Goal: Task Accomplishment & Management: Manage account settings

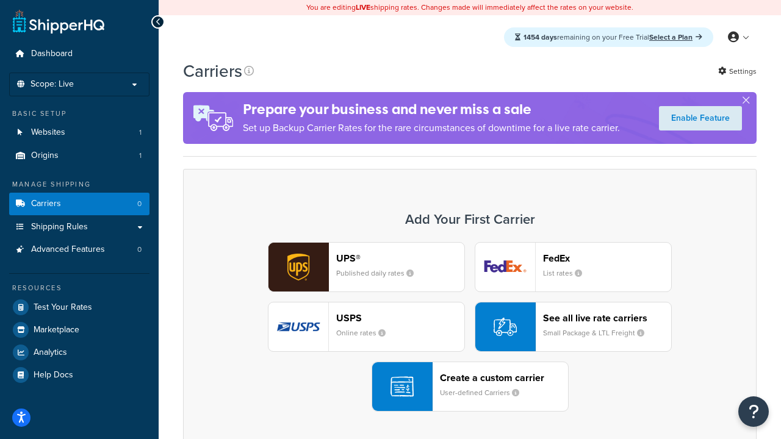
click at [470, 327] on div "UPS® Published daily rates FedEx List rates USPS Online rates See all live rate…" at bounding box center [470, 327] width 548 height 170
click at [607, 258] on header "FedEx" at bounding box center [607, 258] width 128 height 12
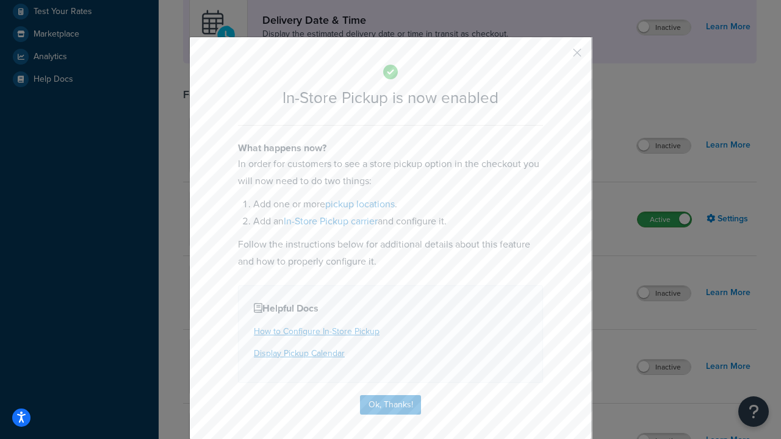
scroll to position [342, 0]
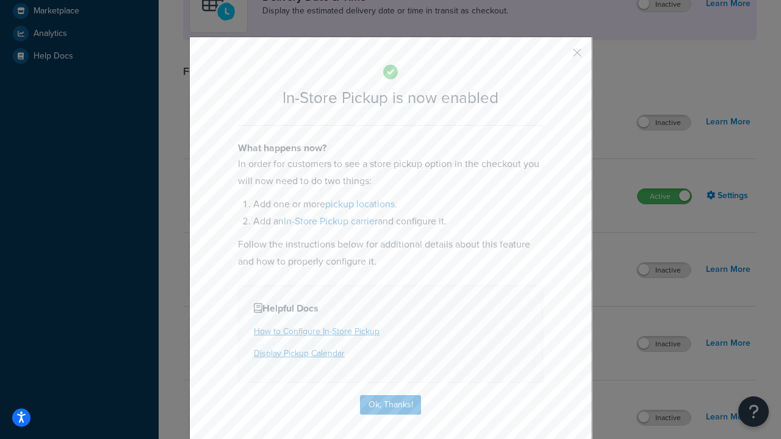
click at [559, 57] on button "button" at bounding box center [558, 56] width 3 height 3
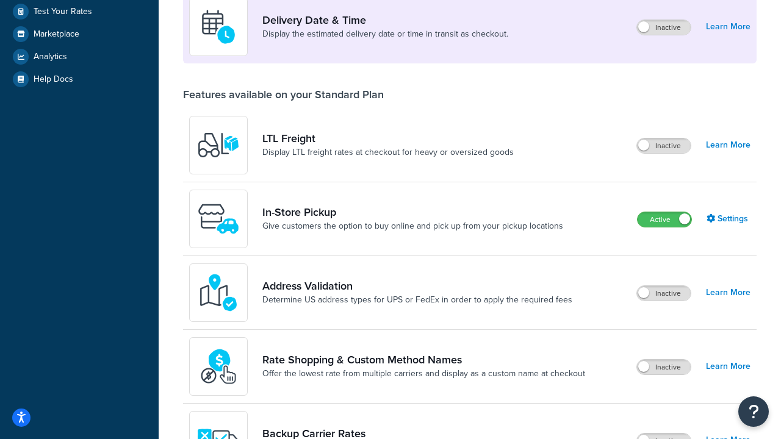
scroll to position [531, 0]
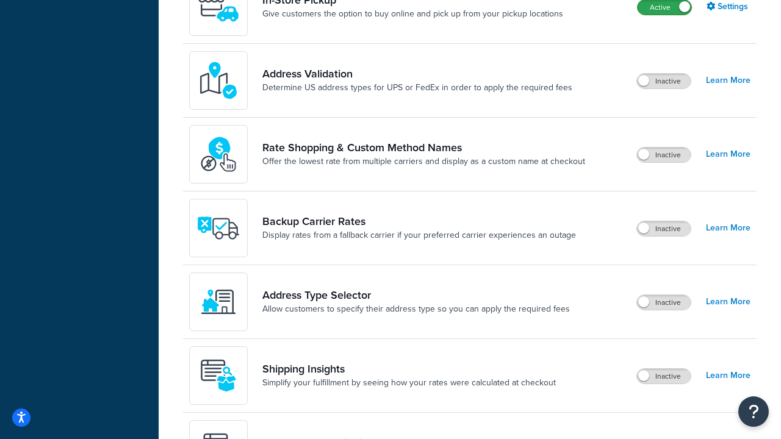
click at [664, 7] on label "Active" at bounding box center [664, 7] width 54 height 15
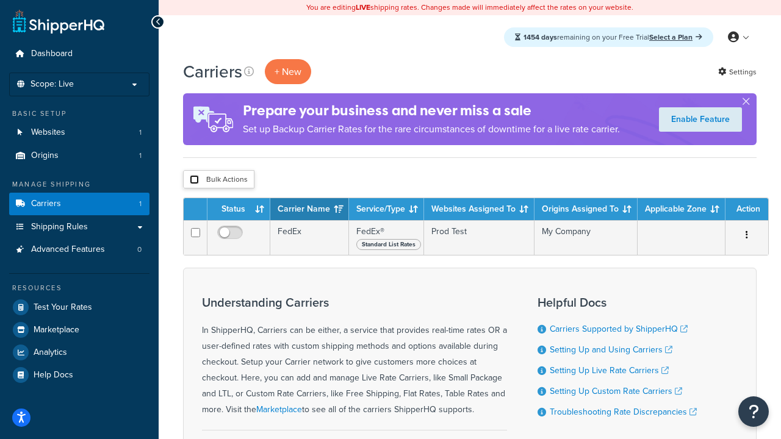
click at [194, 180] on input "checkbox" at bounding box center [194, 179] width 9 height 9
checkbox input "true"
click at [0, 0] on button "Delete" at bounding box center [0, 0] width 0 height 0
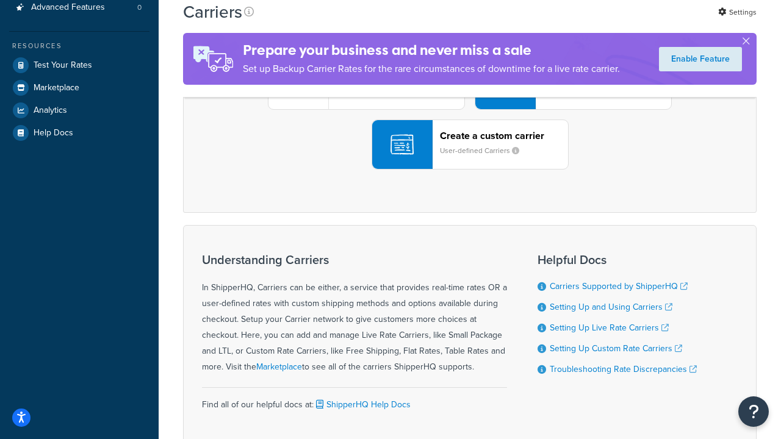
click at [470, 170] on div "UPS® Published daily rates FedEx List rates USPS Online rates See all live rate…" at bounding box center [470, 85] width 548 height 170
click at [470, 159] on div "Create a custom carrier User-defined Carriers" at bounding box center [504, 144] width 128 height 29
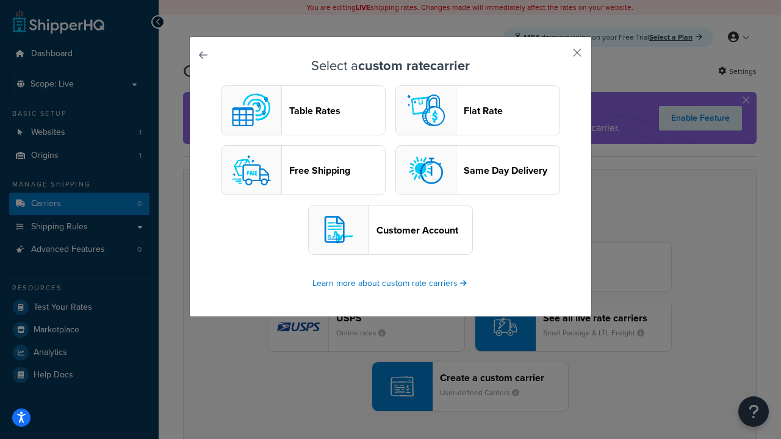
click at [303, 110] on header "Table Rates" at bounding box center [337, 111] width 96 height 12
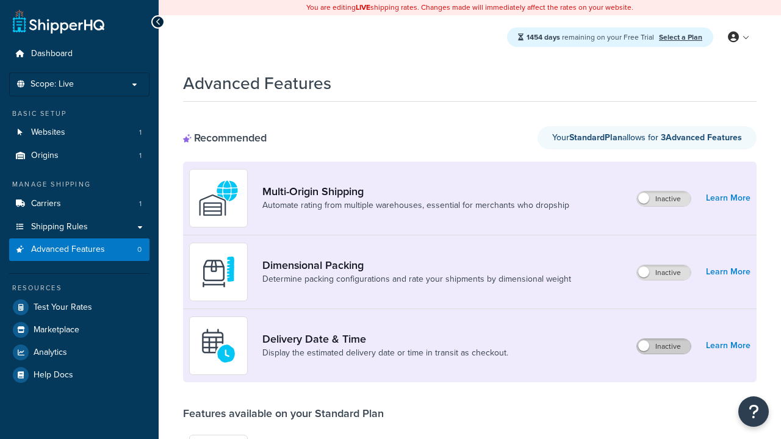
click at [664, 346] on label "Inactive" at bounding box center [664, 346] width 54 height 15
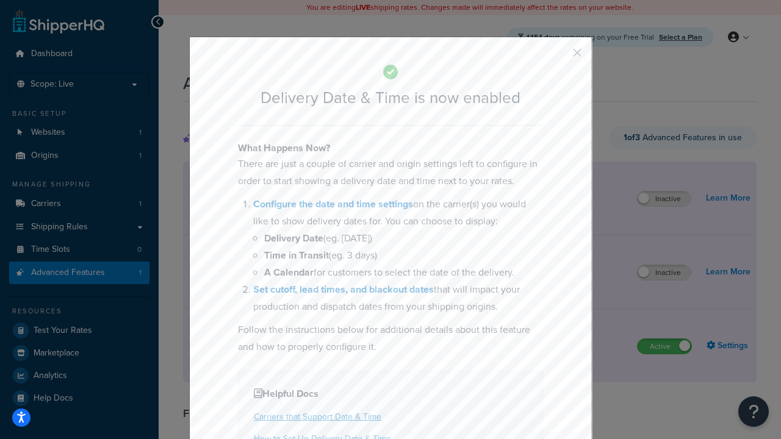
click at [559, 57] on button "button" at bounding box center [558, 56] width 3 height 3
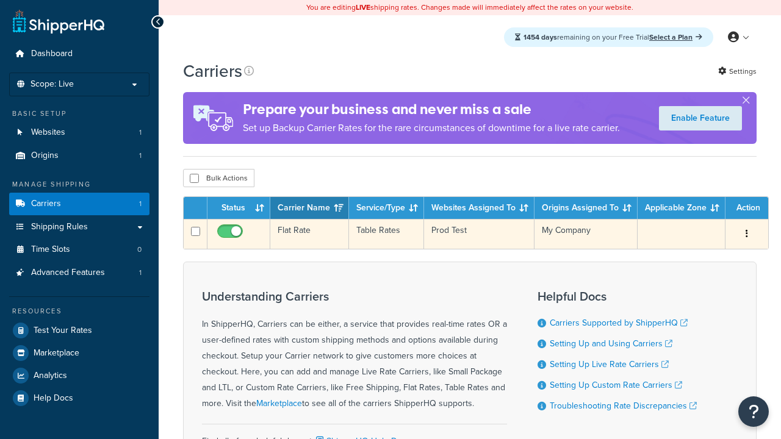
click at [309, 234] on td "Flat Rate" at bounding box center [309, 234] width 79 height 30
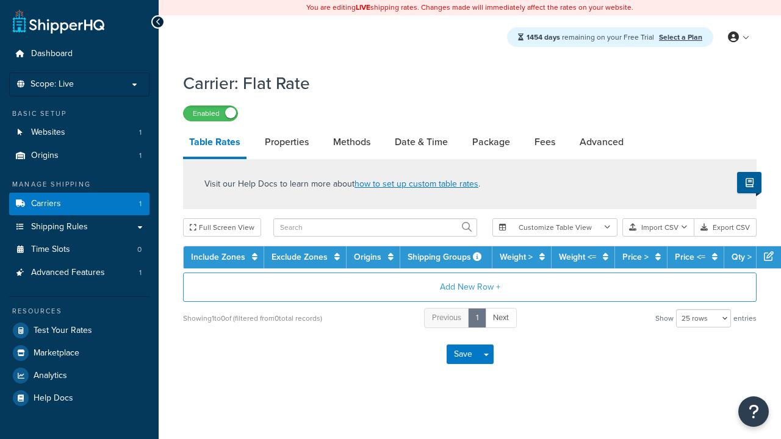
select select "25"
click at [421, 143] on link "Date & Time" at bounding box center [420, 141] width 65 height 29
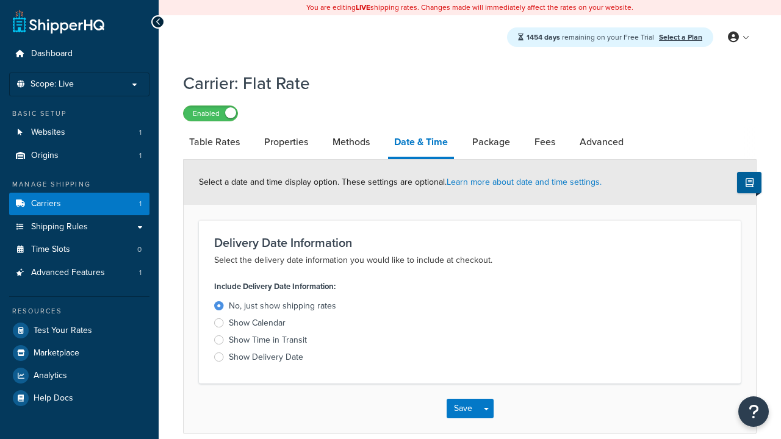
click at [257, 325] on div "Show Calendar" at bounding box center [257, 323] width 57 height 12
click at [0, 0] on input "Show Calendar" at bounding box center [0, 0] width 0 height 0
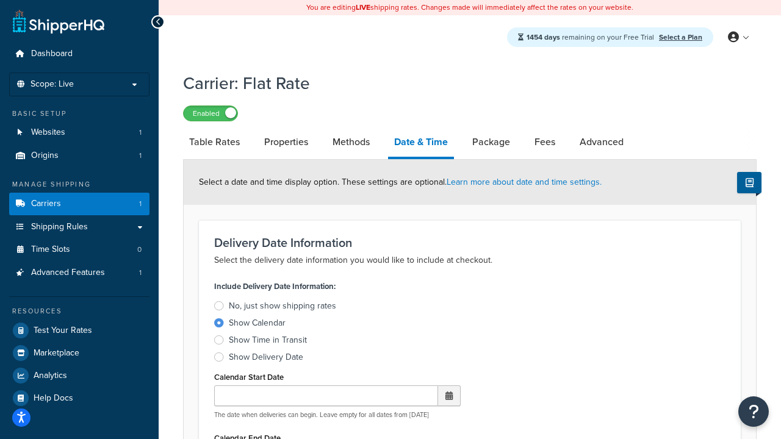
click at [257, 325] on div "Show Calendar" at bounding box center [257, 323] width 57 height 12
click at [0, 0] on input "Show Calendar" at bounding box center [0, 0] width 0 height 0
type input "07/29/2025"
type input "07/29/2026"
type input "30"
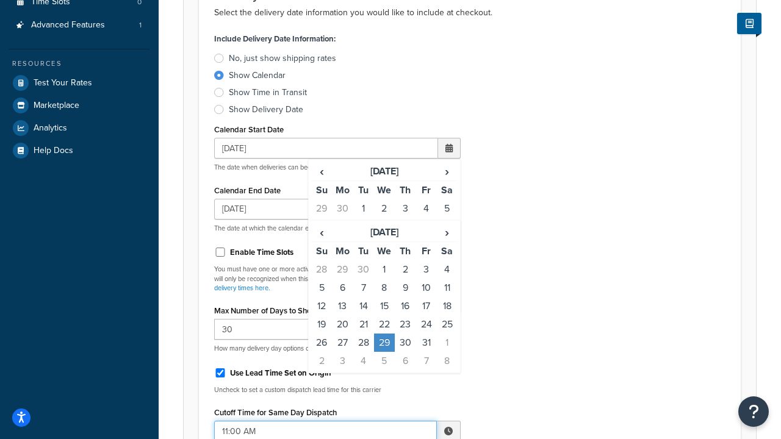
type input "11:00 AM"
type input "5"
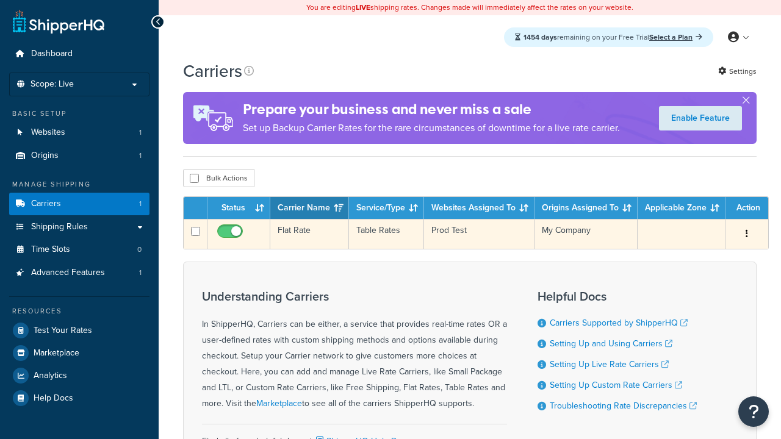
click at [309, 234] on td "Flat Rate" at bounding box center [309, 234] width 79 height 30
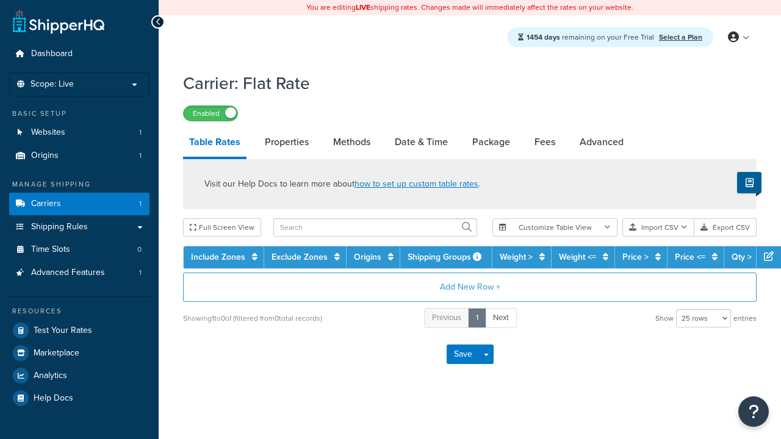
select select "25"
click at [421, 143] on link "Date & Time" at bounding box center [420, 141] width 65 height 29
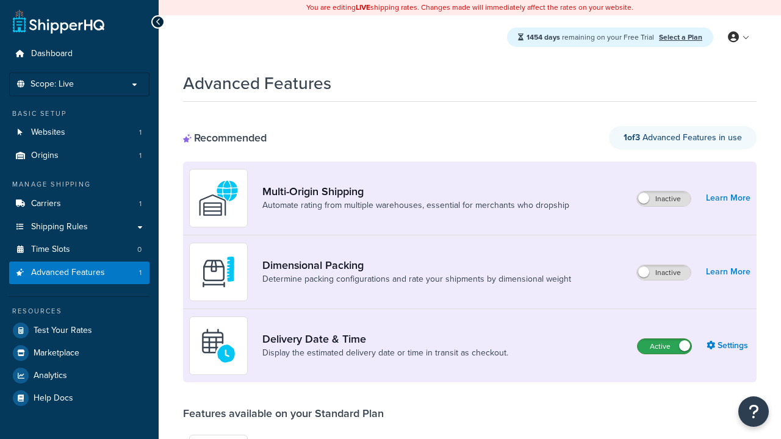
click at [664, 346] on label "Active" at bounding box center [664, 346] width 54 height 15
